Goal: Task Accomplishment & Management: Use online tool/utility

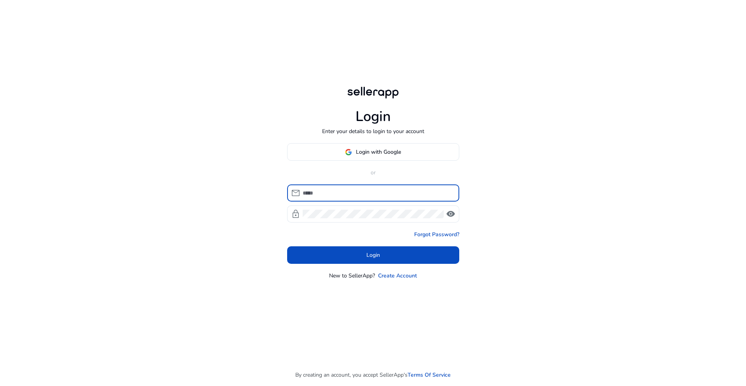
type input "**********"
click at [372, 266] on div "**********" at bounding box center [373, 211] width 172 height 136
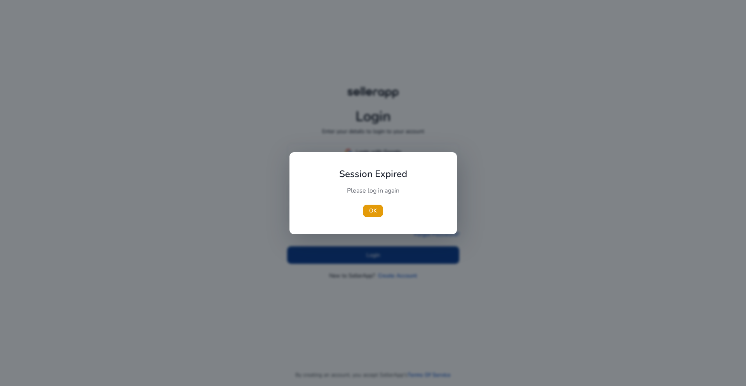
click at [377, 255] on div at bounding box center [373, 193] width 746 height 386
click at [373, 215] on span "button" at bounding box center [373, 210] width 20 height 19
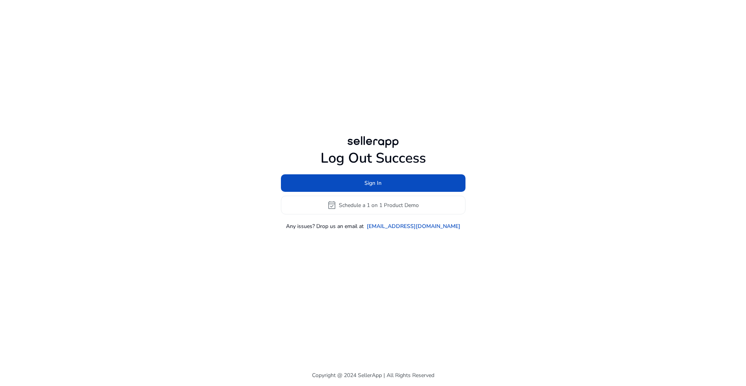
click at [371, 252] on div "Log Out Success Sign In event_available Schedule a 1 on 1 Product Demo Any issu…" at bounding box center [373, 182] width 447 height 364
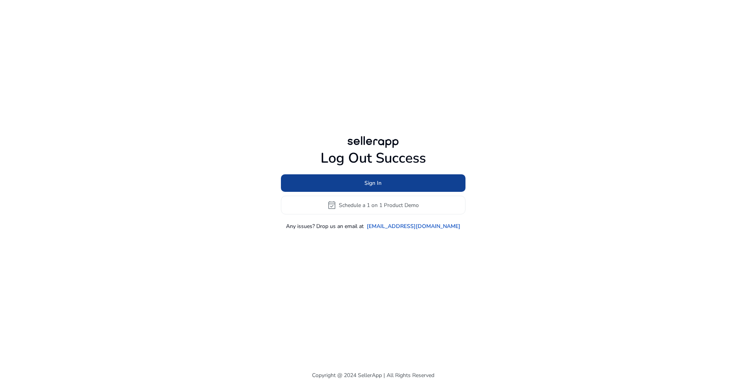
click at [386, 184] on span at bounding box center [373, 183] width 185 height 19
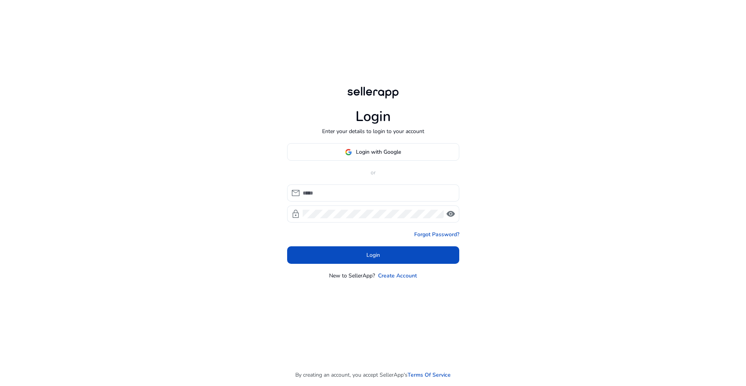
type input "**********"
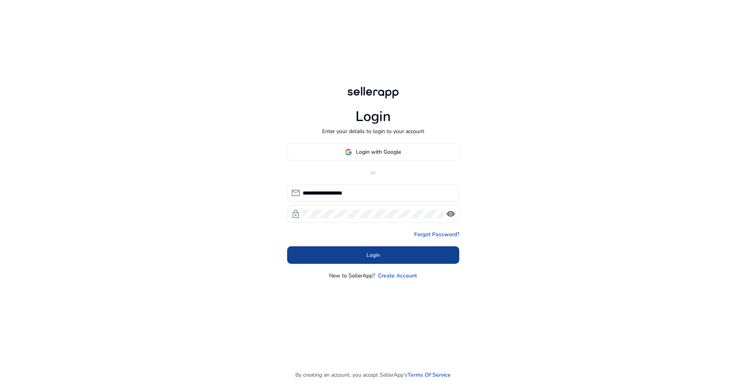
click at [377, 253] on span "Login" at bounding box center [374, 255] width 14 height 8
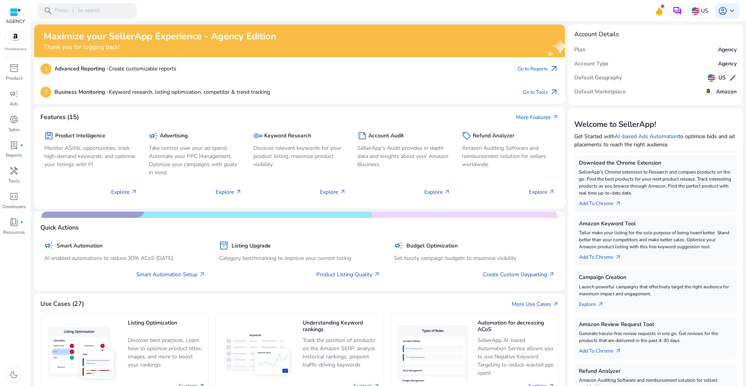
click at [365, 20] on mat-toolbar "search Press / to search US account_circle keyboard_arrow_down" at bounding box center [388, 10] width 715 height 21
click at [16, 94] on span "campaign" at bounding box center [13, 93] width 9 height 9
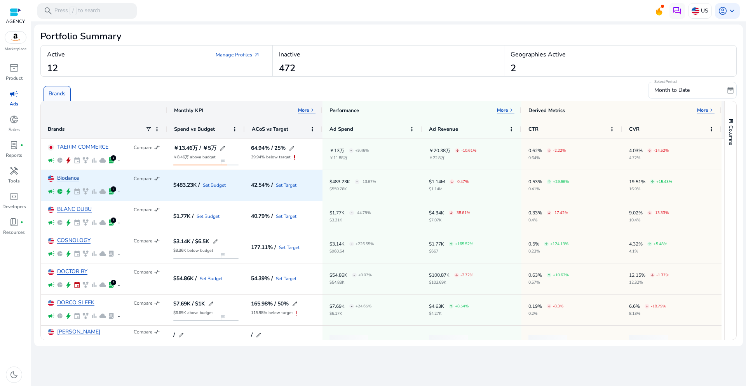
click at [73, 177] on link "Biodance" at bounding box center [68, 178] width 22 height 6
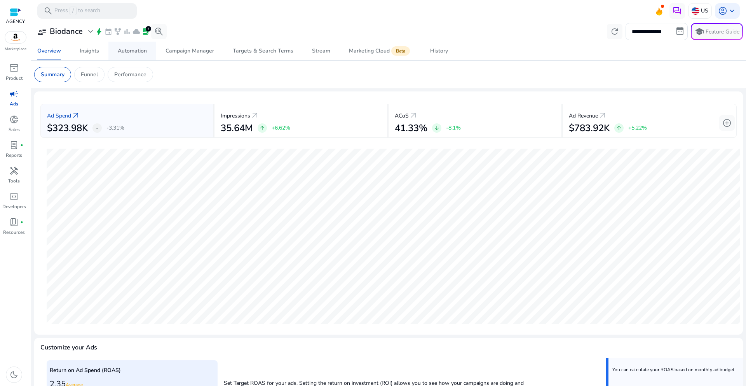
click at [137, 49] on div "Automation" at bounding box center [132, 50] width 29 height 5
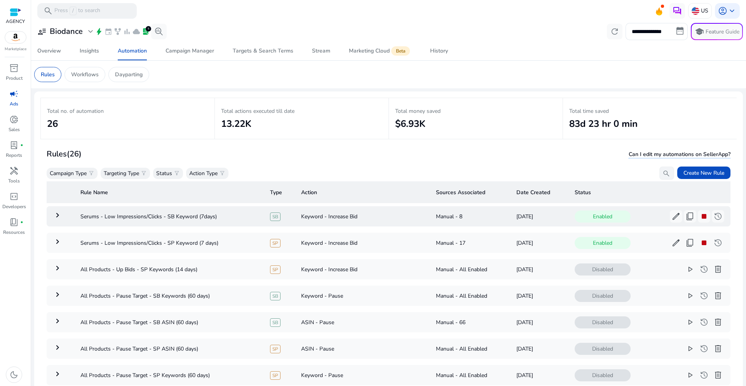
click at [60, 216] on mat-icon "keyboard_arrow_right" at bounding box center [57, 214] width 9 height 9
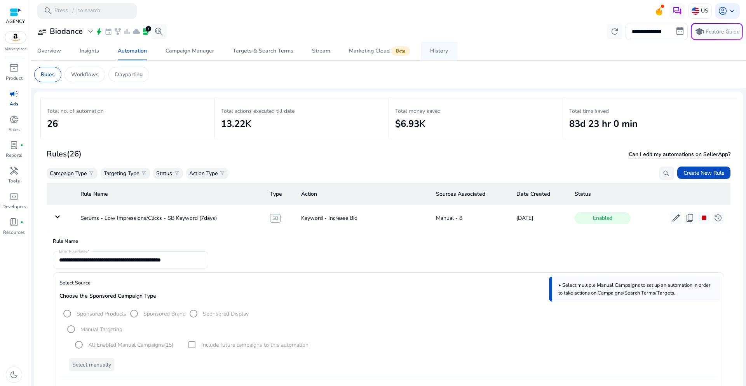
click at [434, 49] on div "History" at bounding box center [439, 50] width 18 height 5
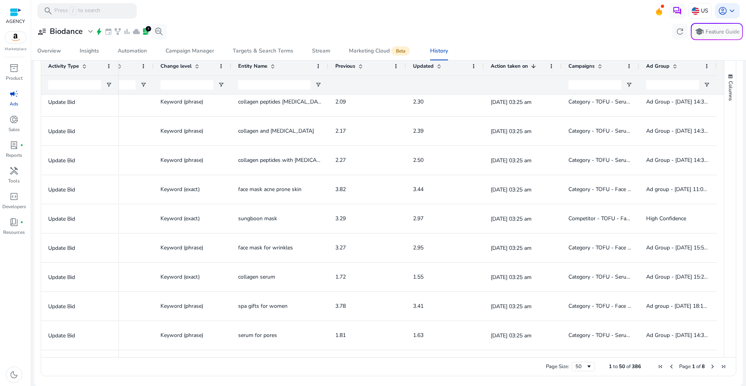
click at [711, 366] on span "Next Page" at bounding box center [713, 366] width 6 height 6
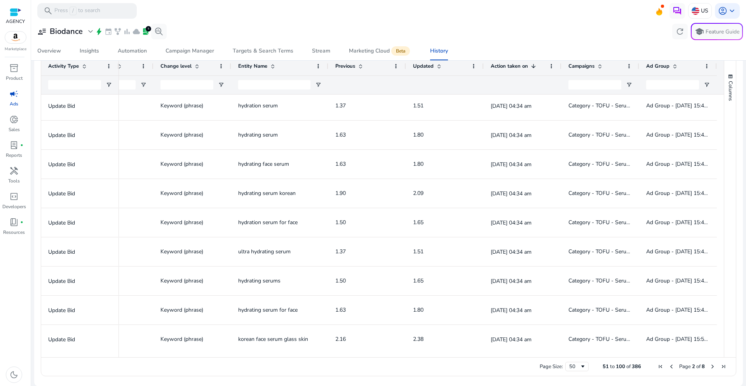
click at [664, 365] on span "Page 2 of 8" at bounding box center [693, 366] width 74 height 7
click at [669, 366] on span "Previous Page" at bounding box center [672, 366] width 6 height 6
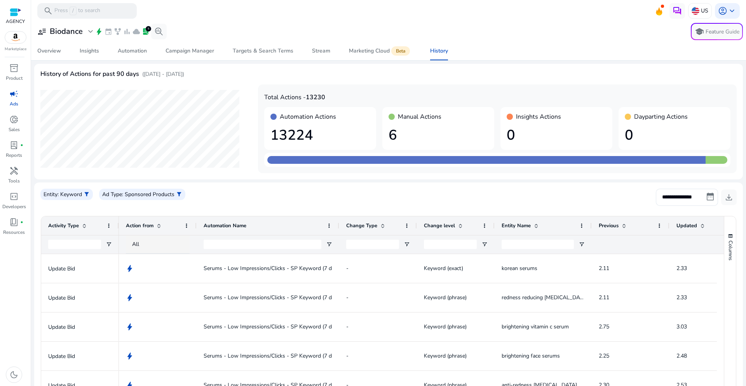
drag, startPoint x: 273, startPoint y: 226, endPoint x: 346, endPoint y: 223, distance: 72.4
click at [341, 223] on div at bounding box center [338, 225] width 3 height 19
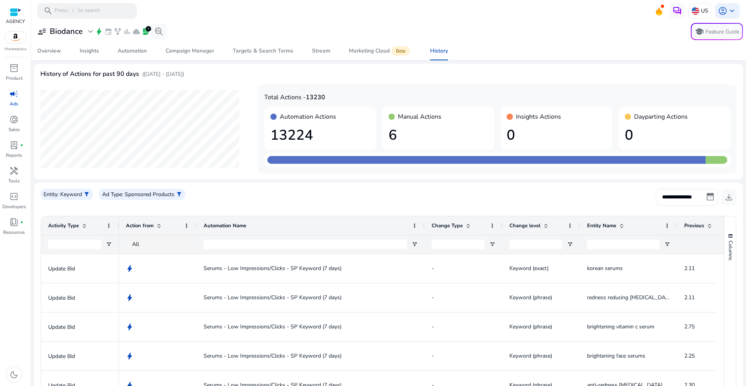
drag, startPoint x: 346, startPoint y: 223, endPoint x: 424, endPoint y: 223, distance: 78.5
click at [424, 223] on div at bounding box center [424, 225] width 3 height 19
click at [135, 55] on span "Automation" at bounding box center [132, 51] width 29 height 19
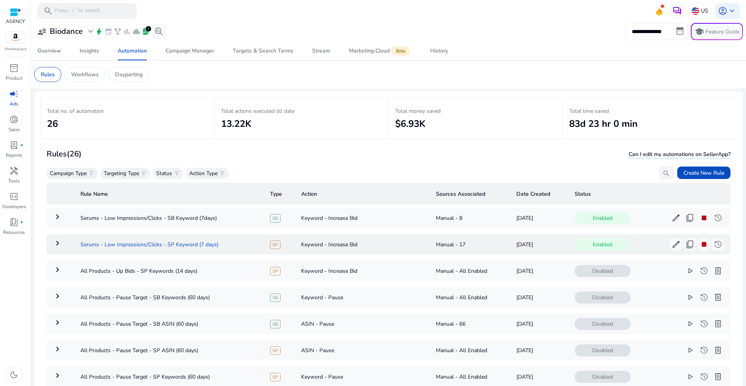
click at [82, 245] on td "Serums - Low Impressions/Clicks - SP Keyword (7 days)" at bounding box center [169, 244] width 190 height 20
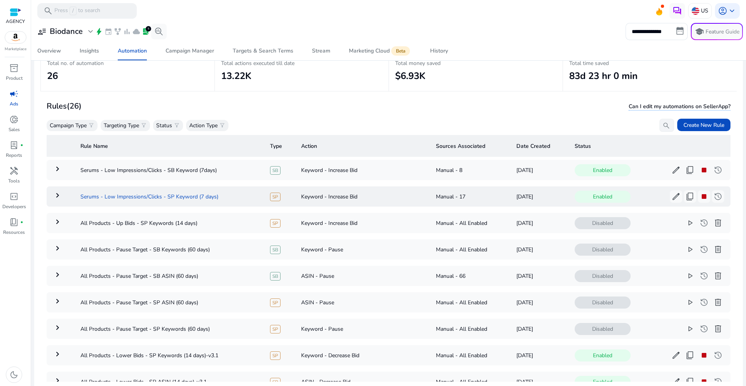
click at [86, 197] on td "Serums - Low Impressions/Clicks - SP Keyword (7 days)" at bounding box center [169, 196] width 190 height 20
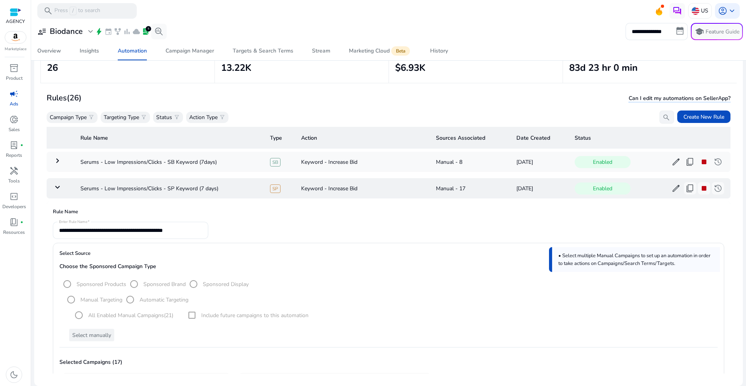
click at [672, 192] on span "edit" at bounding box center [676, 188] width 9 height 9
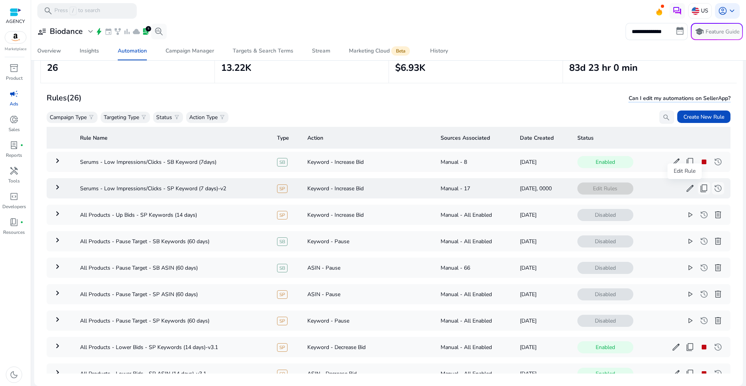
click at [686, 188] on span "edit" at bounding box center [690, 188] width 9 height 9
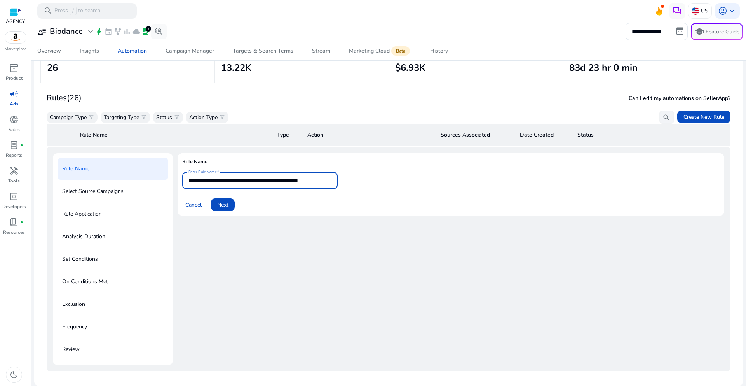
drag, startPoint x: 327, startPoint y: 181, endPoint x: 358, endPoint y: 180, distance: 30.8
click at [358, 180] on form "**********" at bounding box center [451, 191] width 538 height 39
type input "**********"
click at [225, 205] on span "Next" at bounding box center [222, 205] width 11 height 8
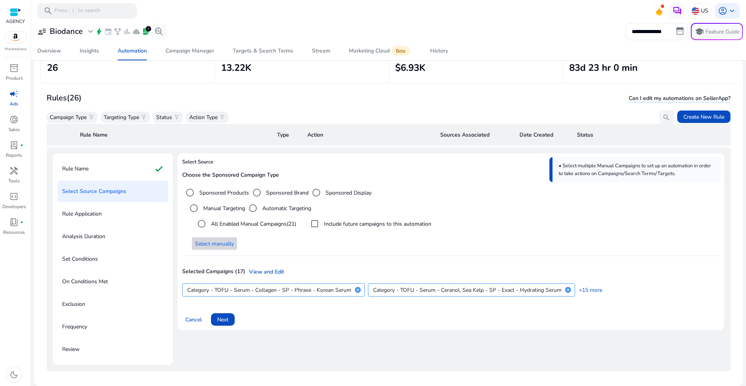
click at [224, 241] on span "Select manually" at bounding box center [214, 243] width 39 height 8
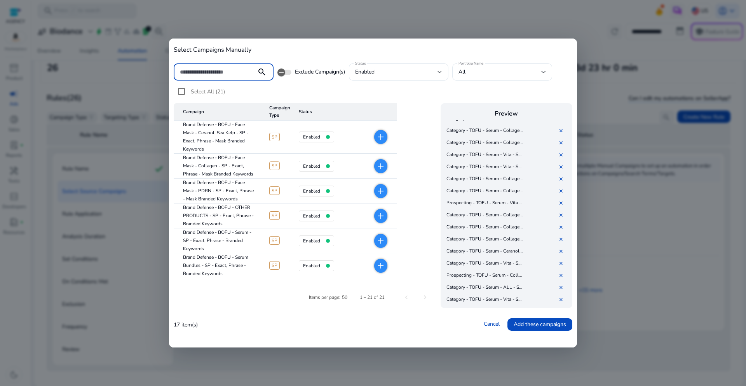
click at [230, 72] on input at bounding box center [215, 72] width 70 height 9
click at [224, 70] on input at bounding box center [215, 72] width 70 height 9
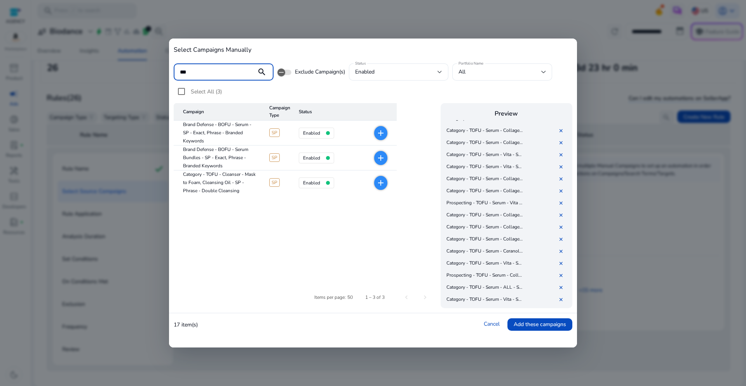
scroll to position [31, 0]
type input "***"
click at [494, 325] on link "Cancel" at bounding box center [492, 323] width 16 height 7
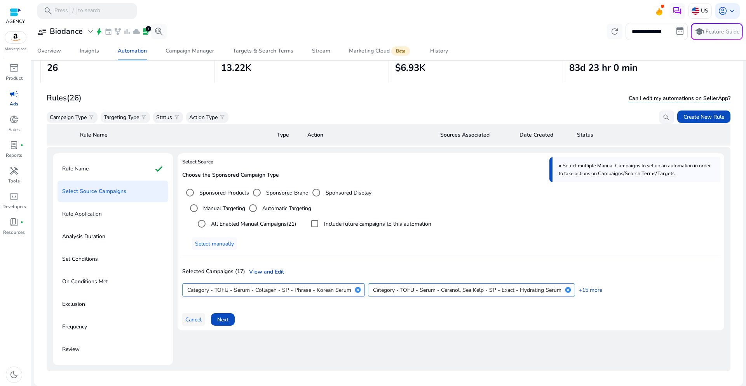
click at [193, 320] on span "Cancel" at bounding box center [193, 319] width 16 height 8
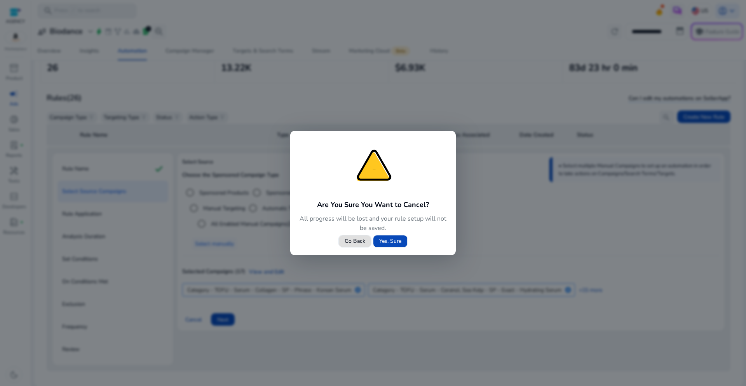
click at [400, 242] on span "Yes, Sure" at bounding box center [390, 241] width 22 height 8
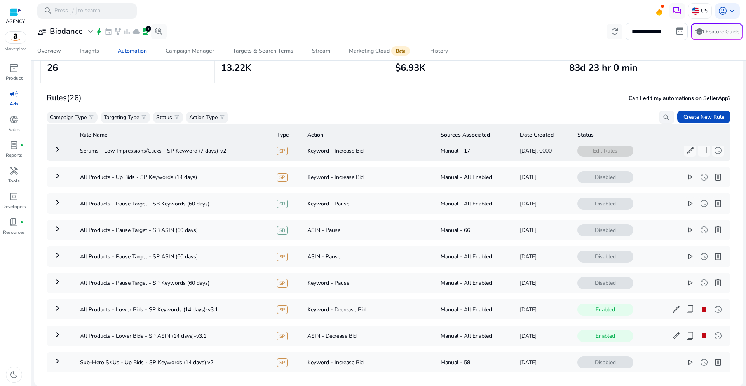
scroll to position [0, 0]
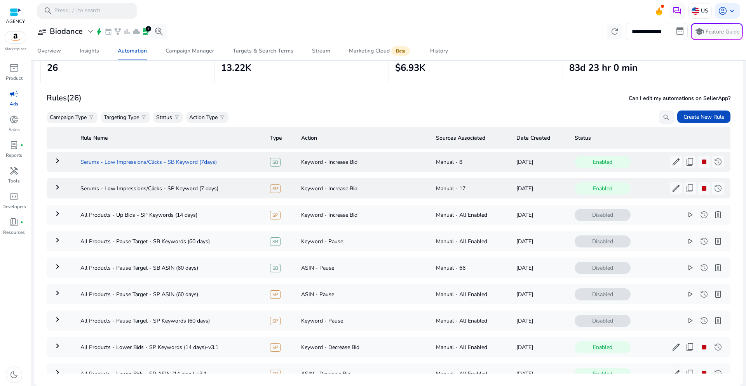
click at [238, 161] on td "Serums - Low Impressions/Clicks - SB Keyword (7days)" at bounding box center [169, 162] width 190 height 20
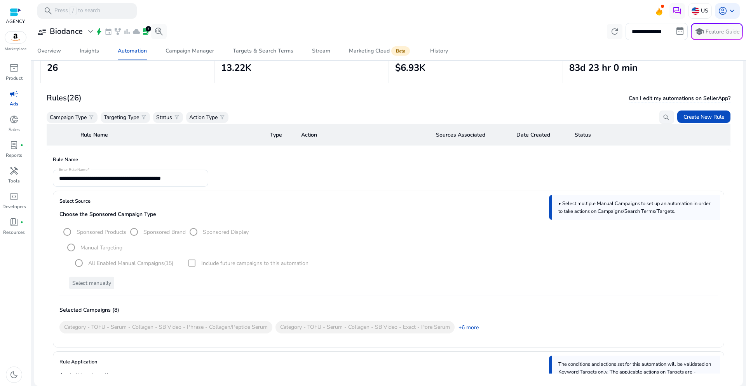
scroll to position [28, 0]
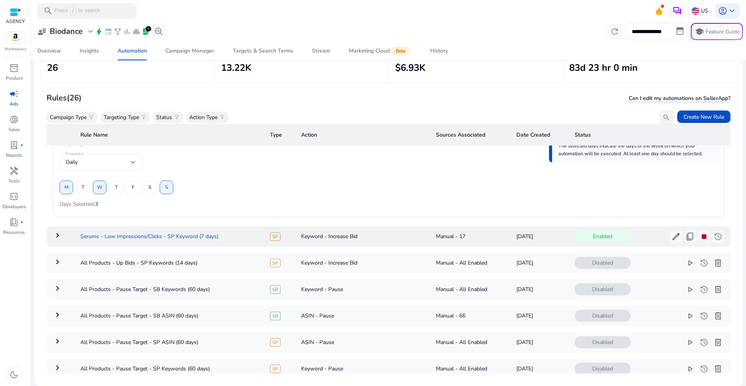
click at [143, 241] on td "Serums - Low Impressions/Clicks - SP Keyword (7 days)" at bounding box center [169, 236] width 190 height 20
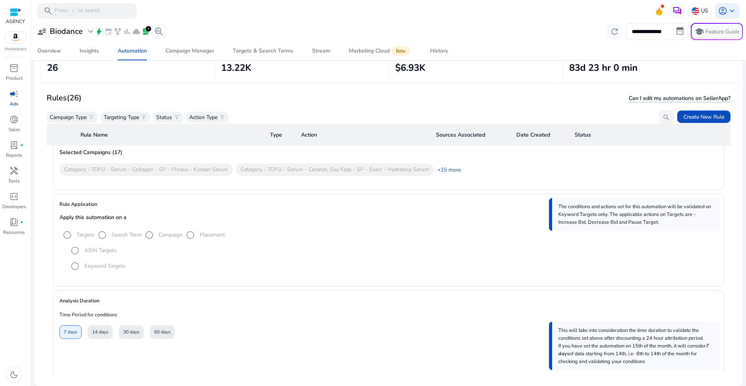
scroll to position [180, 0]
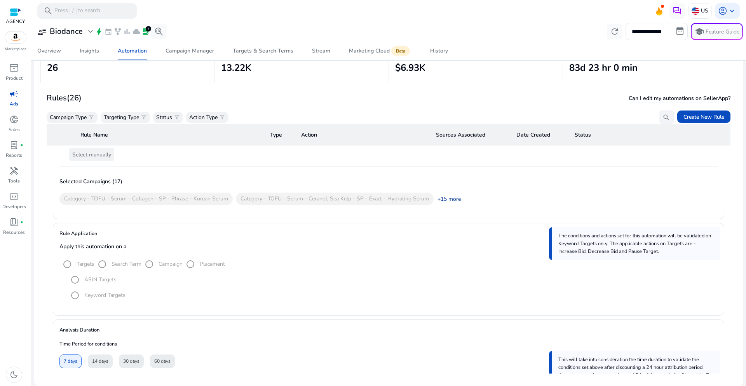
click at [446, 199] on link "+15 more" at bounding box center [447, 199] width 27 height 8
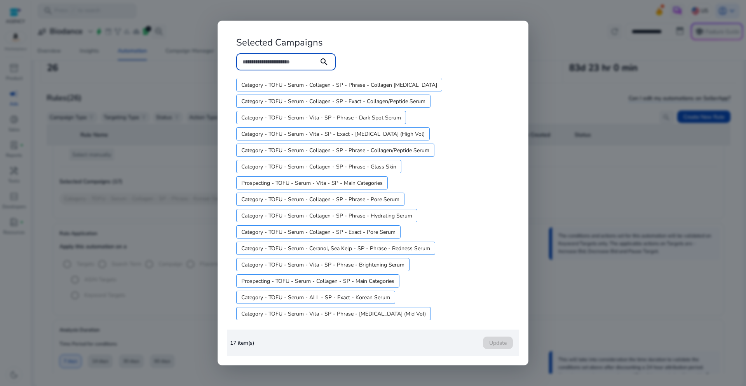
scroll to position [0, 0]
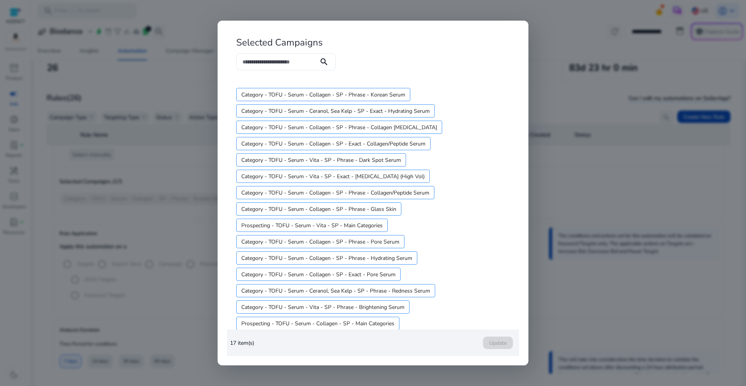
drag, startPoint x: 294, startPoint y: 51, endPoint x: 294, endPoint y: 56, distance: 5.4
click at [294, 51] on h4 "Selected Campaigns" at bounding box center [279, 41] width 105 height 23
click at [294, 57] on div at bounding box center [278, 61] width 70 height 17
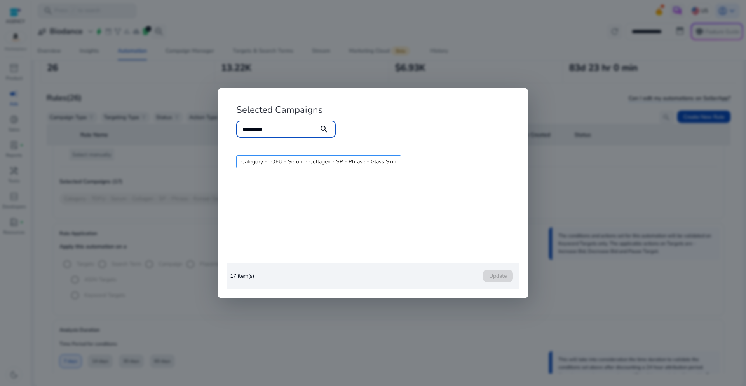
type input "**********"
click at [401, 308] on div at bounding box center [373, 193] width 746 height 386
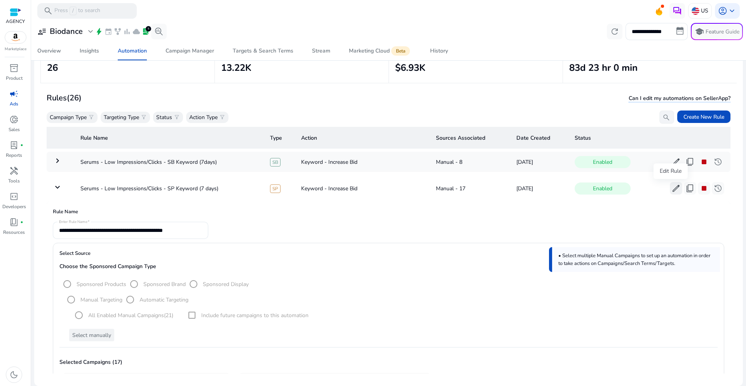
click at [675, 185] on span "edit" at bounding box center [676, 188] width 9 height 9
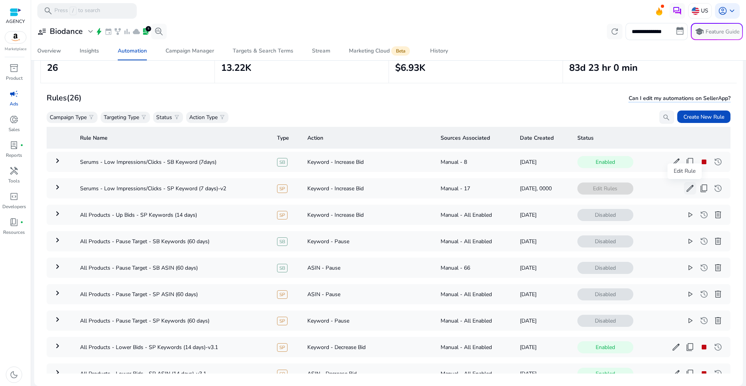
click at [686, 185] on span "edit" at bounding box center [690, 188] width 9 height 9
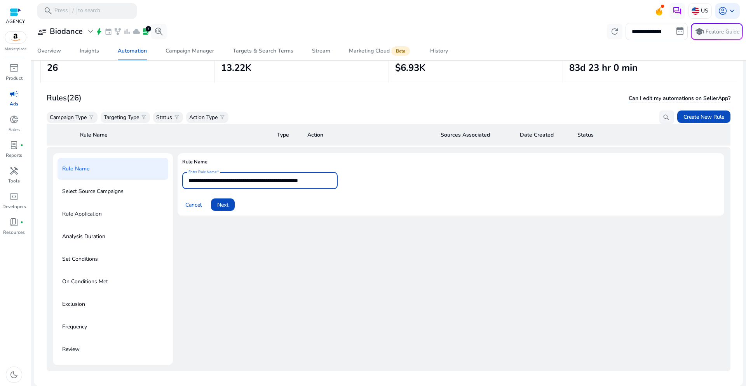
scroll to position [0, 2]
drag, startPoint x: 326, startPoint y: 180, endPoint x: 385, endPoint y: 185, distance: 58.5
click at [385, 185] on form "**********" at bounding box center [451, 191] width 538 height 39
type input "**********"
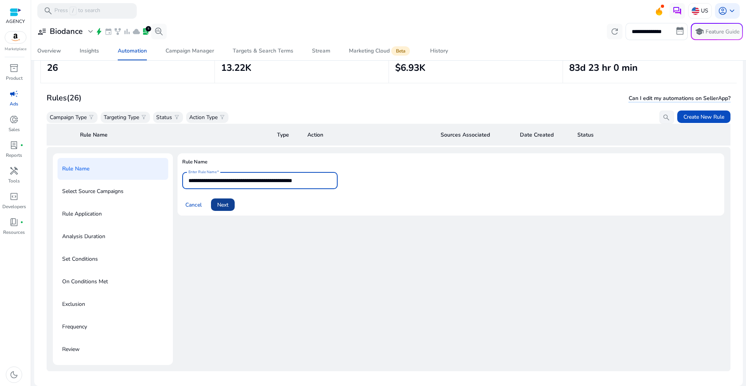
click at [232, 205] on span at bounding box center [223, 204] width 24 height 19
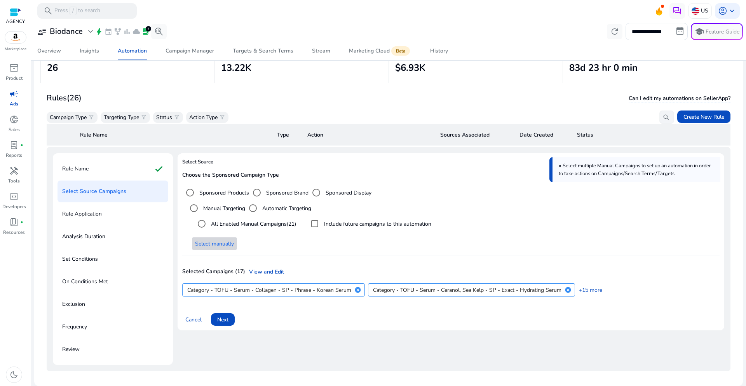
click at [221, 244] on span "Select manually" at bounding box center [214, 243] width 39 height 8
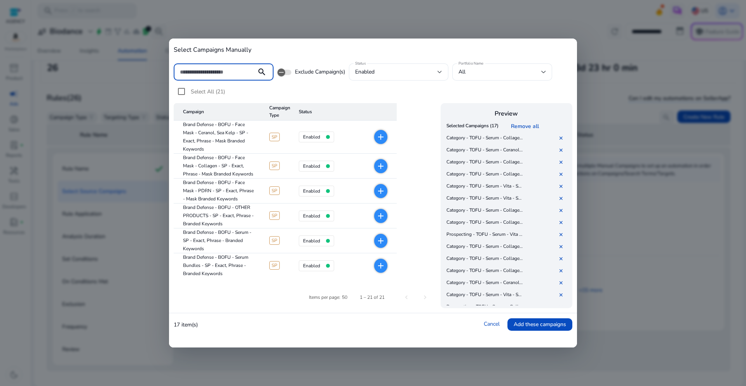
click at [223, 71] on input at bounding box center [215, 72] width 70 height 9
type input "*"
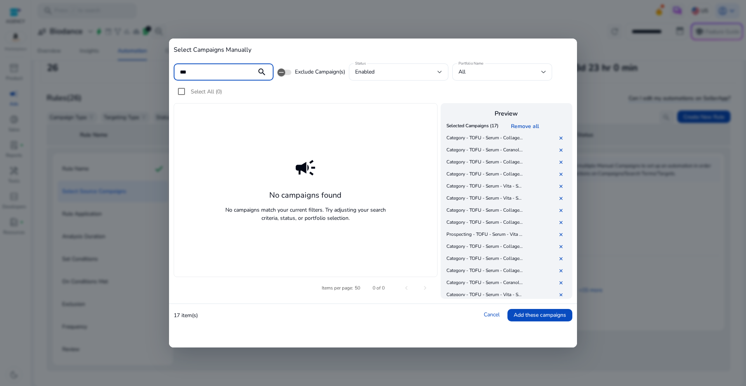
scroll to position [41, 0]
type input "***"
click at [393, 66] on div "enabled" at bounding box center [398, 71] width 87 height 17
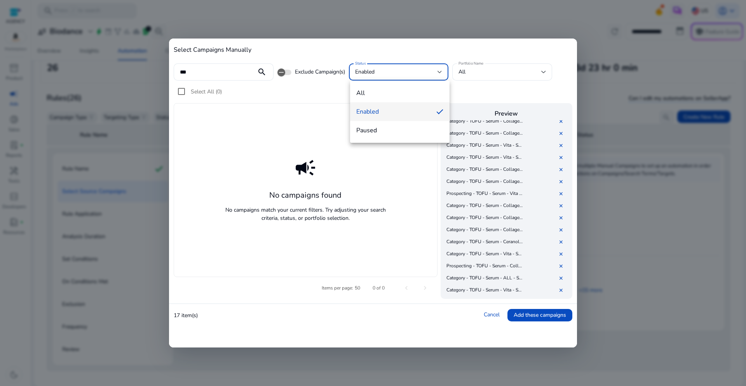
click at [393, 66] on div at bounding box center [373, 193] width 746 height 386
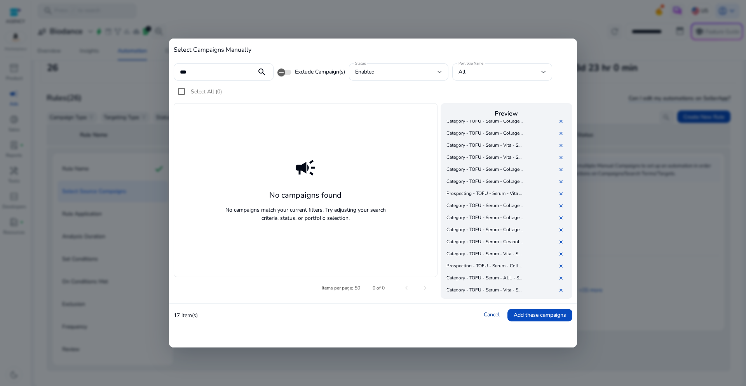
click at [494, 313] on link "Cancel" at bounding box center [492, 314] width 16 height 7
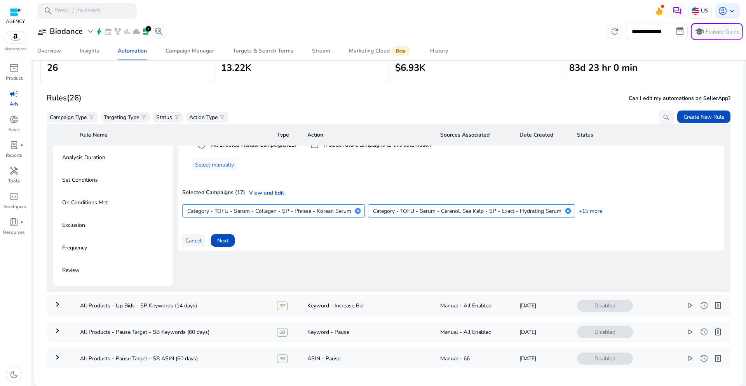
scroll to position [99, 0]
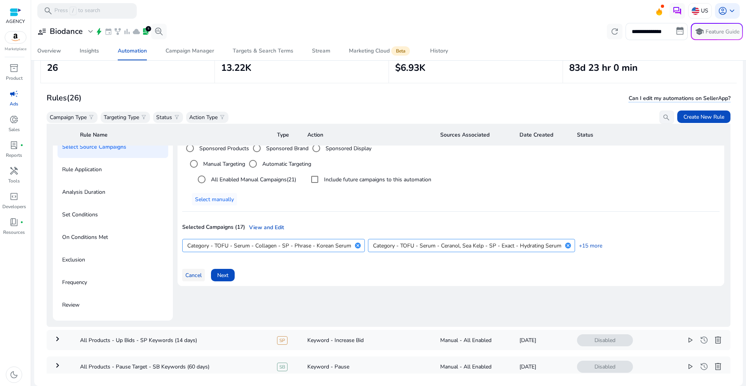
click at [191, 275] on span "Cancel" at bounding box center [193, 275] width 16 height 8
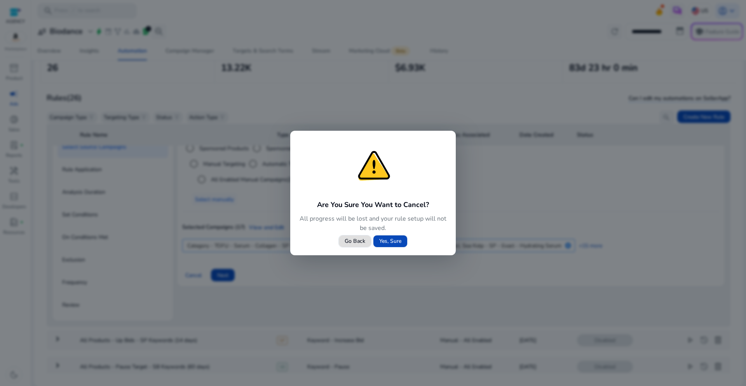
click at [398, 243] on span "Yes, Sure" at bounding box center [390, 241] width 22 height 8
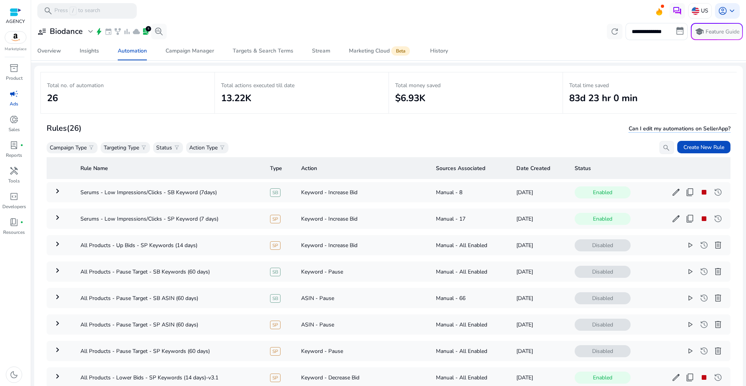
scroll to position [0, 0]
